Goal: Transaction & Acquisition: Purchase product/service

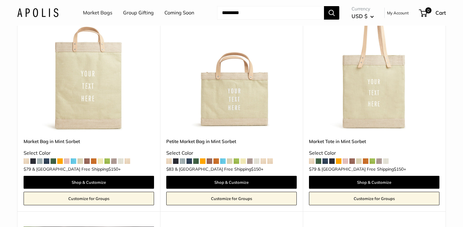
scroll to position [612, 0]
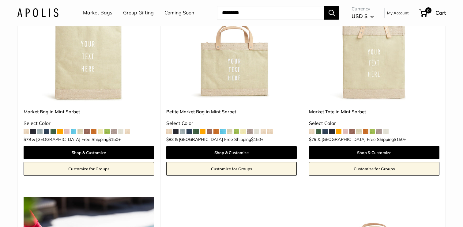
click at [168, 129] on span at bounding box center [169, 132] width 6 height 6
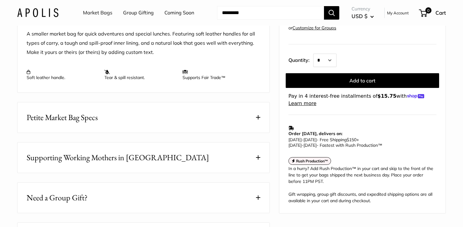
scroll to position [245, 0]
click at [249, 123] on button "Petite Market Bag Specs" at bounding box center [143, 117] width 252 height 30
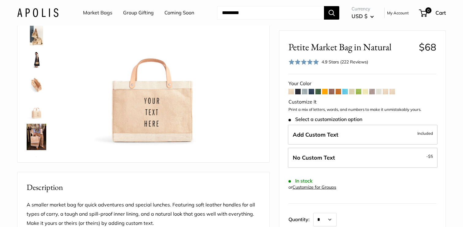
scroll to position [61, 0]
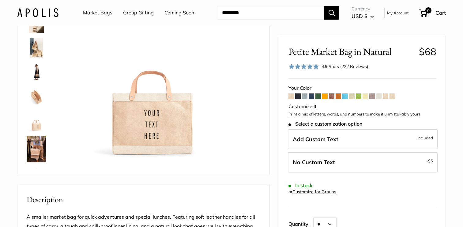
click at [38, 150] on img at bounding box center [37, 149] width 20 height 26
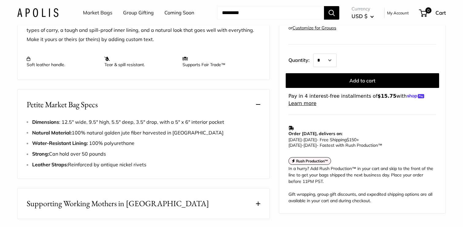
scroll to position [306, 0]
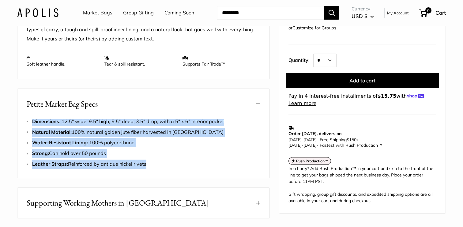
drag, startPoint x: 32, startPoint y: 139, endPoint x: 154, endPoint y: 182, distance: 130.0
click at [154, 169] on div "Dimensions : 12.5" wide, 9.5" high, 5.5" deep, 3.5" drop, with a 5" x 6" interi…" at bounding box center [143, 143] width 233 height 52
copy ul "Dimensions : 12.5" wide, 9.5" high, 5.5" deep, 3.5" drop, with a 5" x 6" interi…"
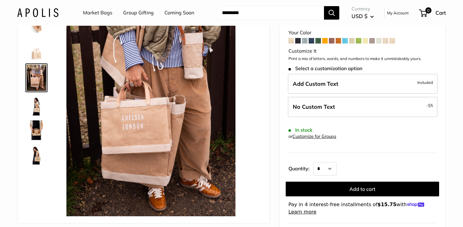
scroll to position [92, 0]
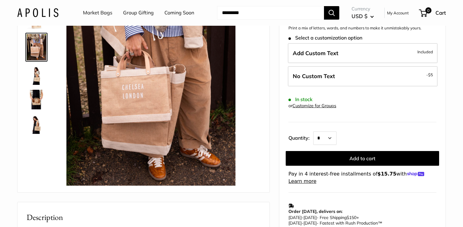
click at [37, 100] on img at bounding box center [37, 100] width 20 height 20
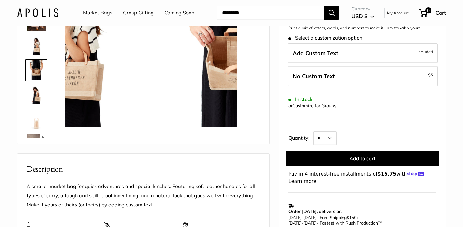
scroll to position [124, 0]
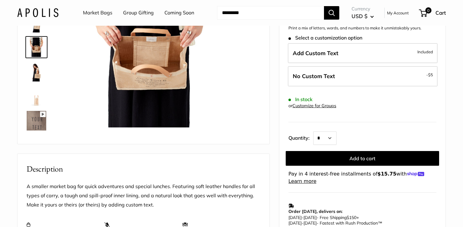
click at [36, 72] on img at bounding box center [37, 72] width 20 height 20
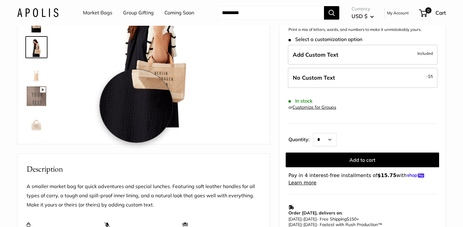
scroll to position [61, 0]
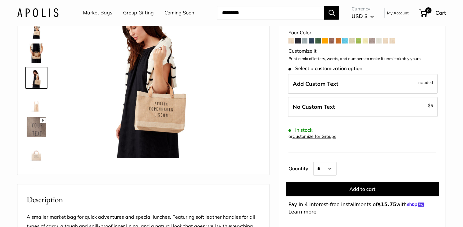
click at [35, 34] on img at bounding box center [37, 29] width 20 height 20
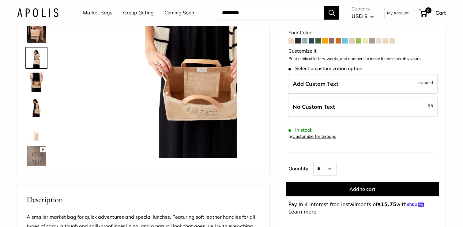
scroll to position [99, 0]
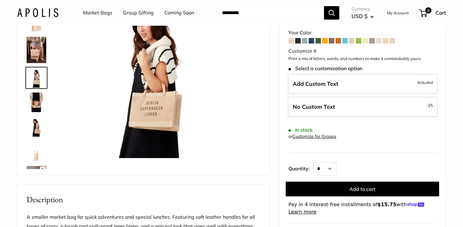
click at [37, 154] on img at bounding box center [37, 151] width 20 height 20
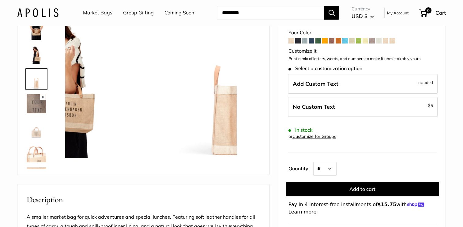
scroll to position [173, 0]
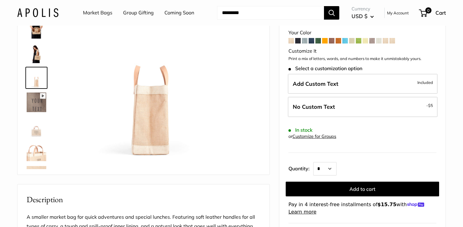
click at [36, 154] on img at bounding box center [37, 151] width 20 height 20
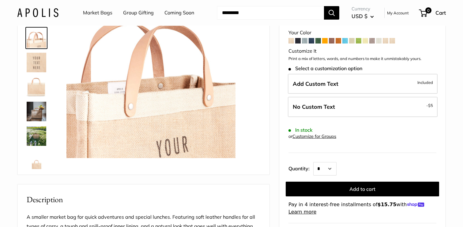
scroll to position [291, 0]
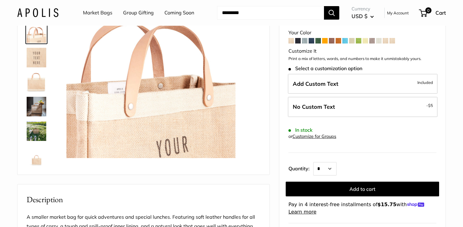
click at [35, 155] on img at bounding box center [37, 156] width 20 height 20
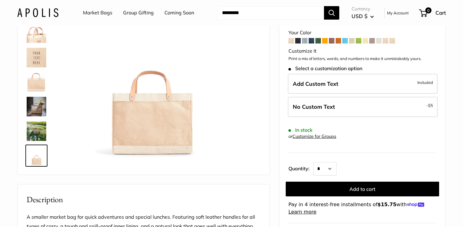
click at [61, 131] on div "Best Seller Effortless style that elevates every moment The Original Market bag…" at bounding box center [143, 77] width 237 height 182
